Goal: Check status: Check status

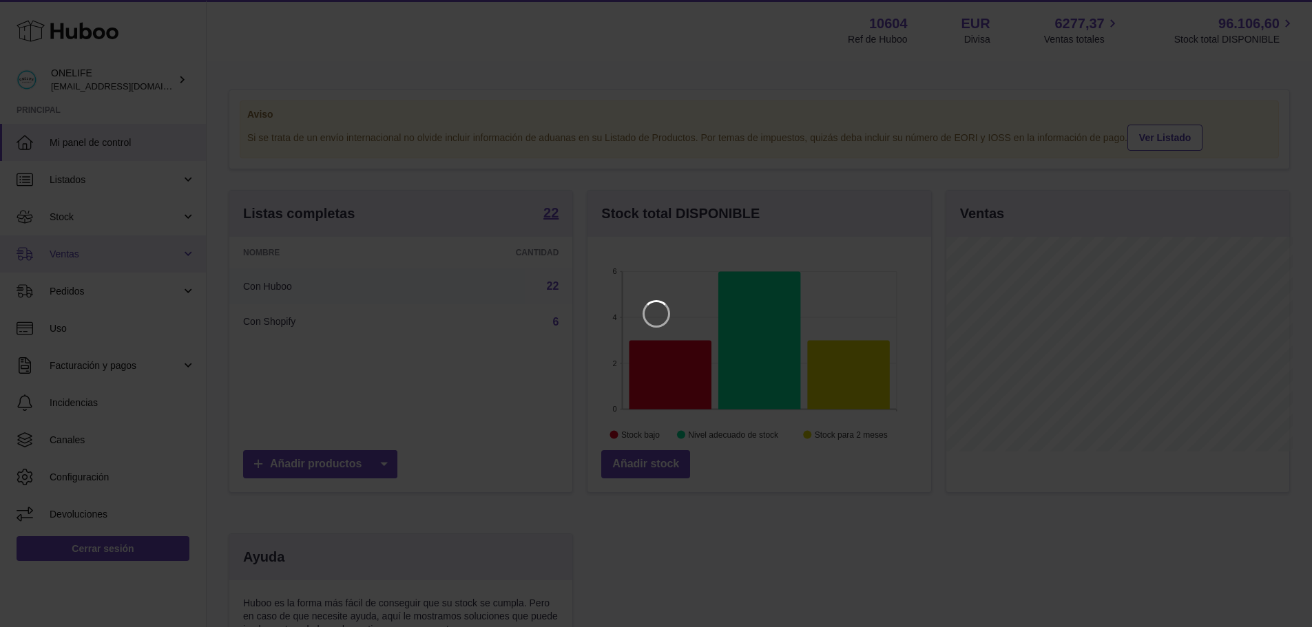
scroll to position [215, 347]
click at [1286, 9] on icon "Close" at bounding box center [1286, 12] width 17 height 17
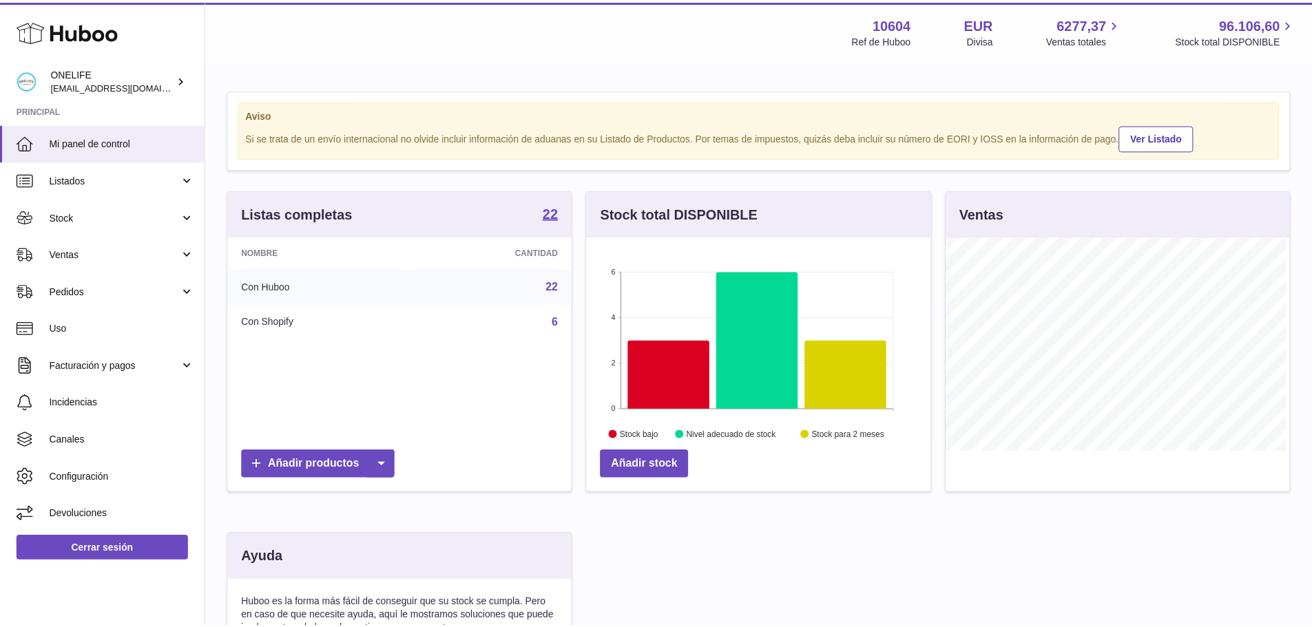
scroll to position [688255, 688127]
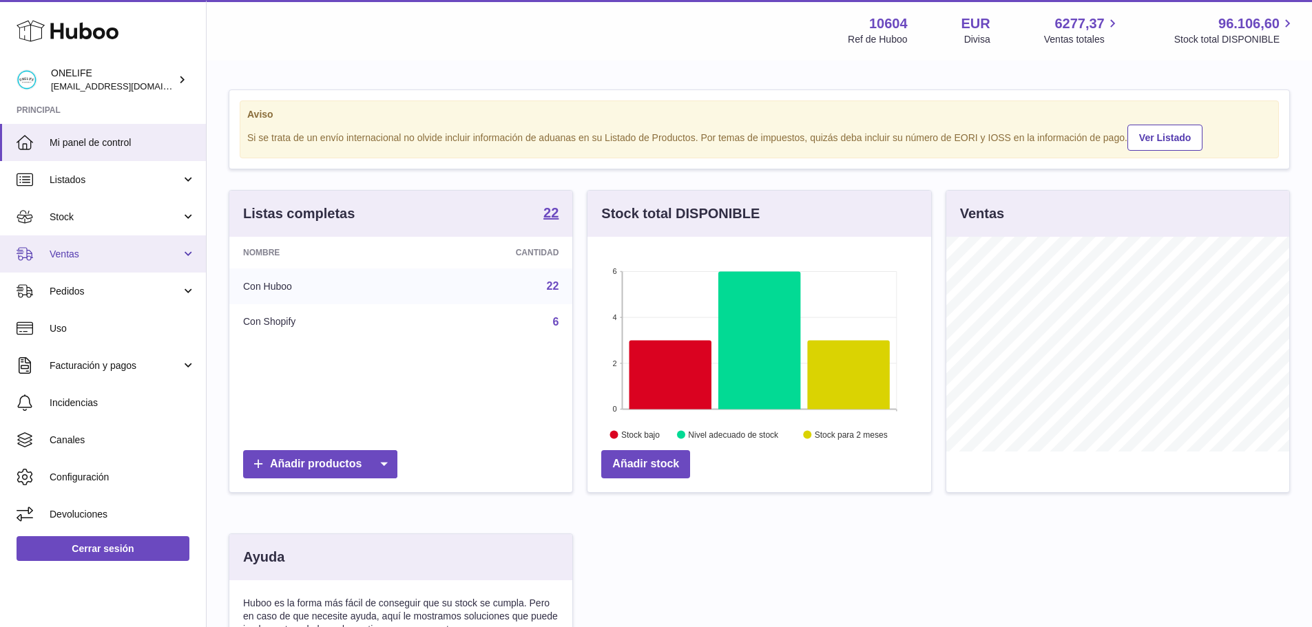
click at [94, 250] on span "Ventas" at bounding box center [115, 254] width 131 height 13
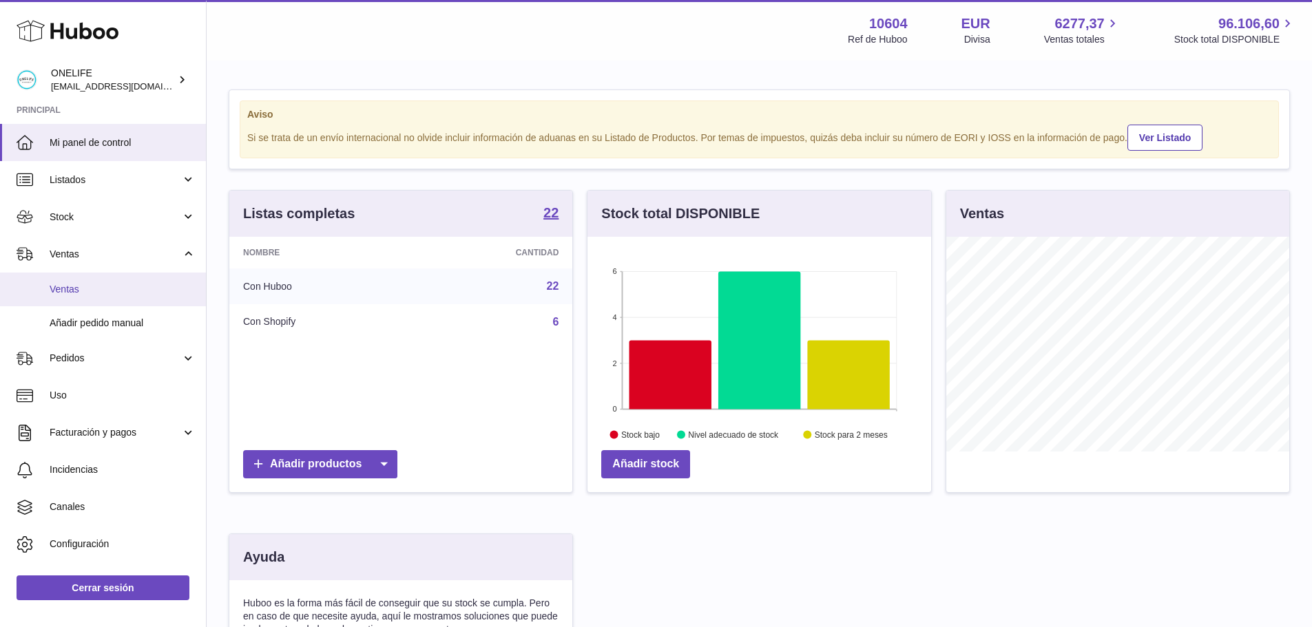
click at [92, 290] on span "Ventas" at bounding box center [123, 289] width 146 height 13
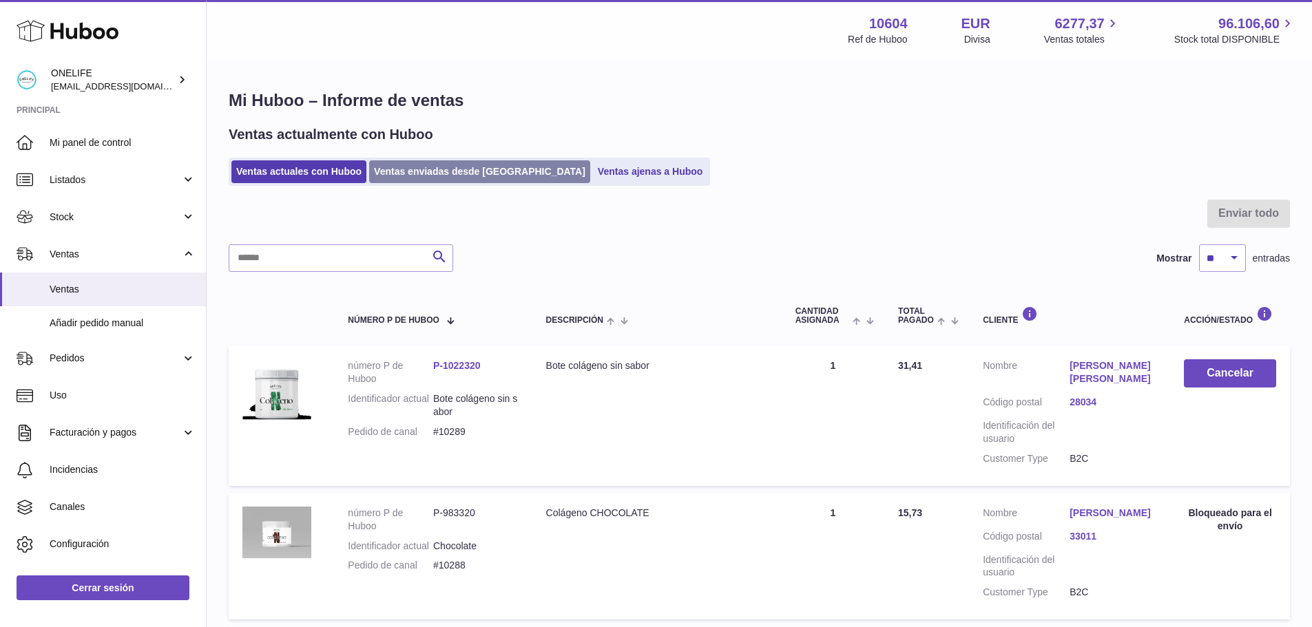
click at [441, 179] on link "Ventas enviadas desde [GEOGRAPHIC_DATA]" at bounding box center [479, 171] width 221 height 23
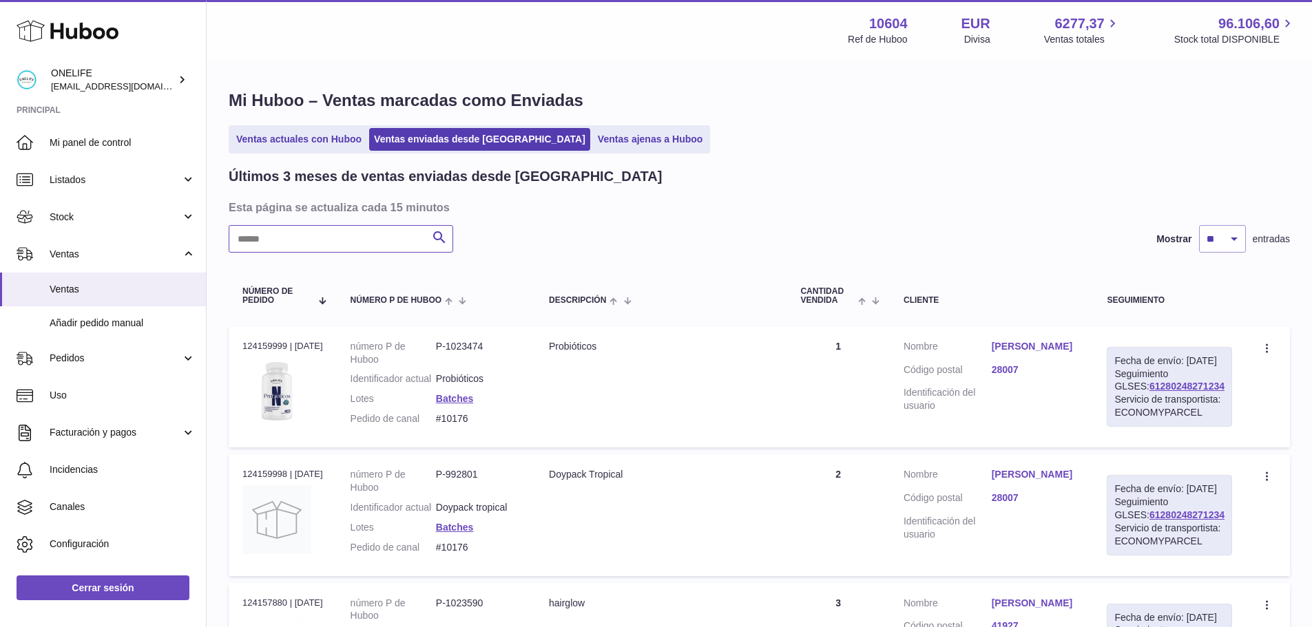
click at [338, 244] on input "text" at bounding box center [341, 239] width 224 height 28
paste input "*****"
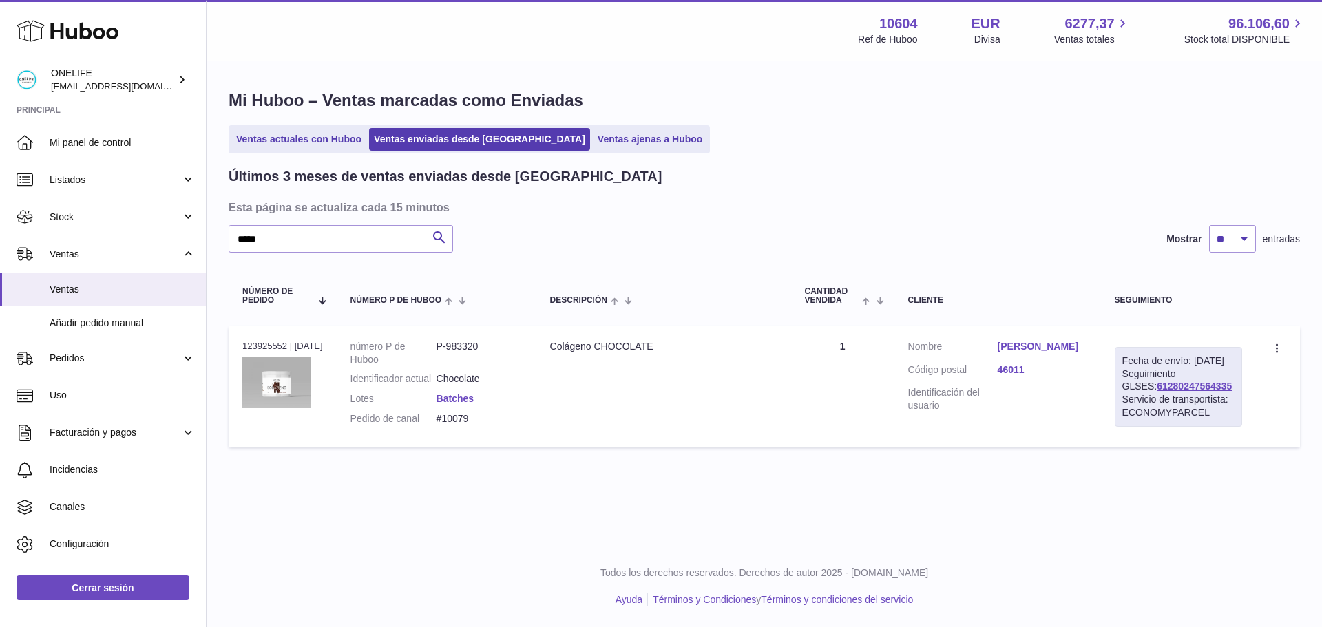
drag, startPoint x: 1206, startPoint y: 399, endPoint x: 1117, endPoint y: 402, distance: 88.2
click at [1117, 402] on div "Fecha de envío: 2º sep. 2025 Seguimiento GLSES: 61280247564335 Servicio de tran…" at bounding box center [1178, 387] width 127 height 80
copy link "61280247564335"
drag, startPoint x: 240, startPoint y: 234, endPoint x: 210, endPoint y: 235, distance: 30.3
click at [208, 234] on div "Mi Huboo – Ventas marcadas como Enviadas Ventas actuales con Huboo Ventas envia…" at bounding box center [764, 272] width 1115 height 420
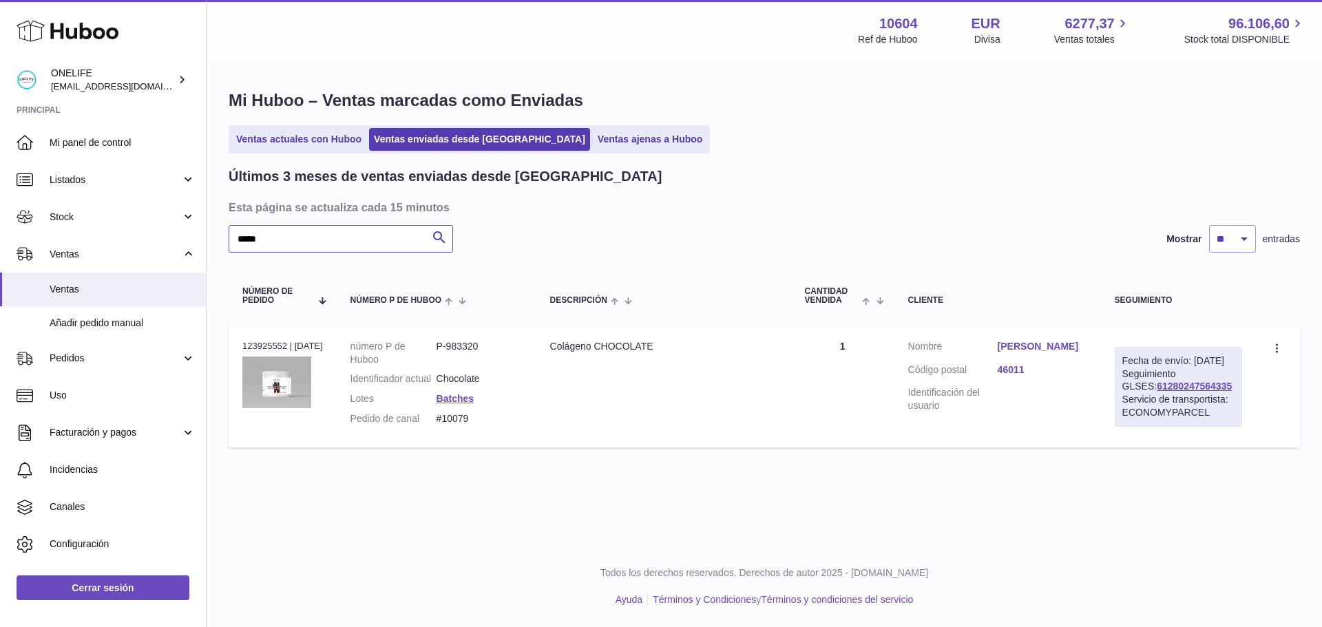
paste input "text"
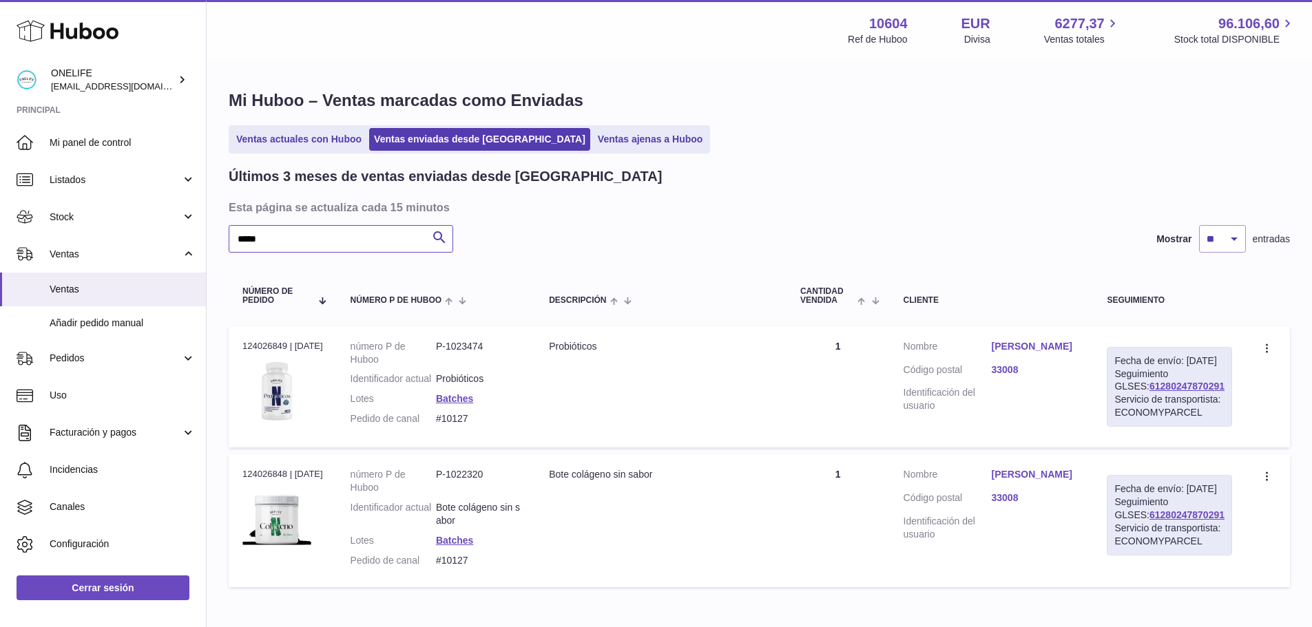
type input "*****"
click at [1028, 341] on link "Aleida Garcia chicas" at bounding box center [1035, 346] width 88 height 13
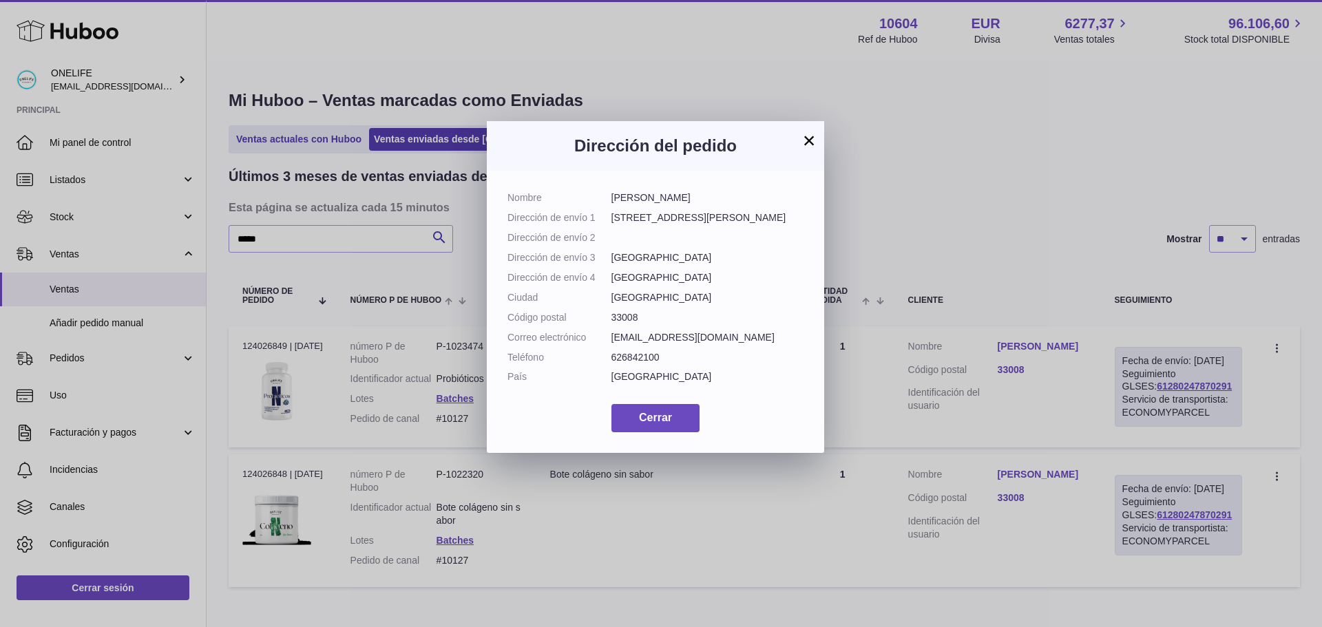
click at [812, 140] on button "×" at bounding box center [809, 140] width 17 height 17
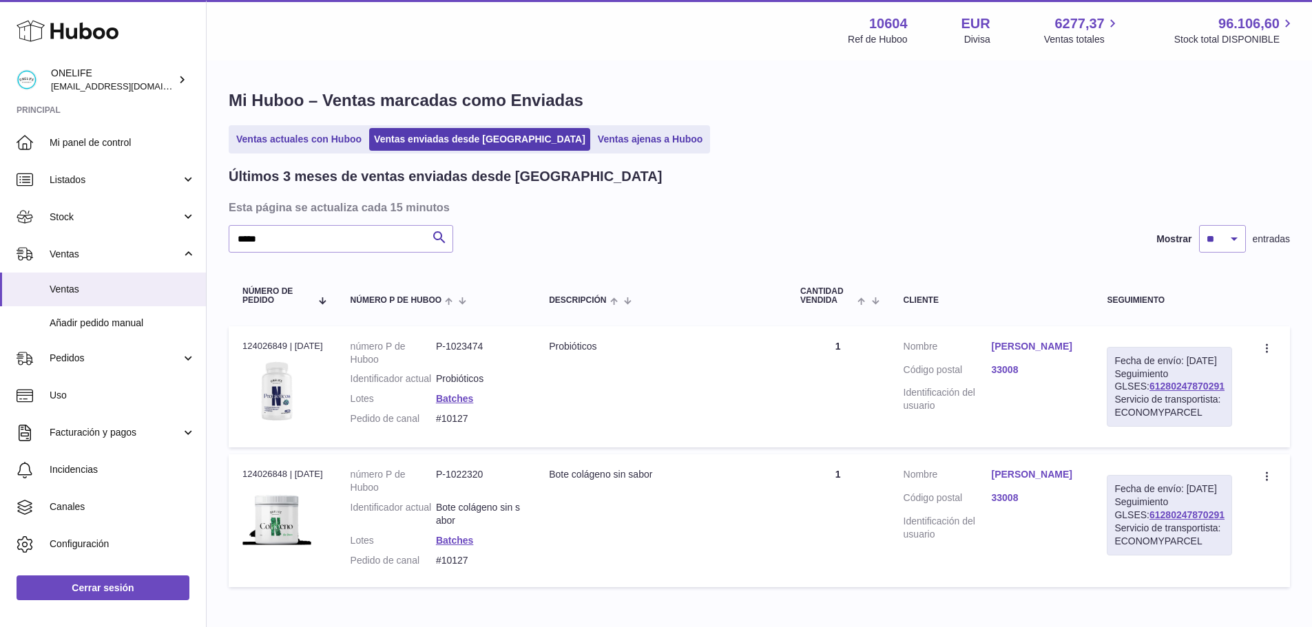
drag, startPoint x: 1196, startPoint y: 399, endPoint x: 1120, endPoint y: 399, distance: 75.7
click at [1120, 399] on div "Fecha de envío: 3º sep. 2025 Seguimiento GLSES: 61280247870291 Servicio de tran…" at bounding box center [1168, 387] width 125 height 80
